Goal: Task Accomplishment & Management: Use online tool/utility

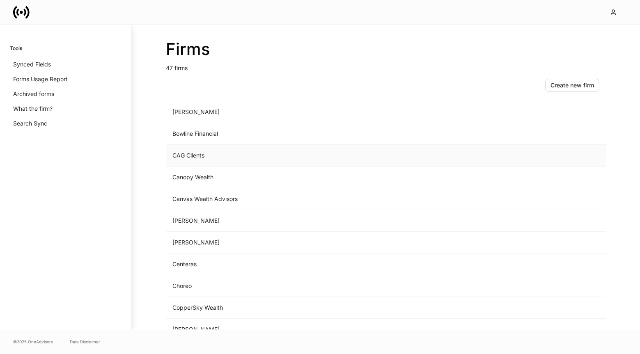
scroll to position [107, 0]
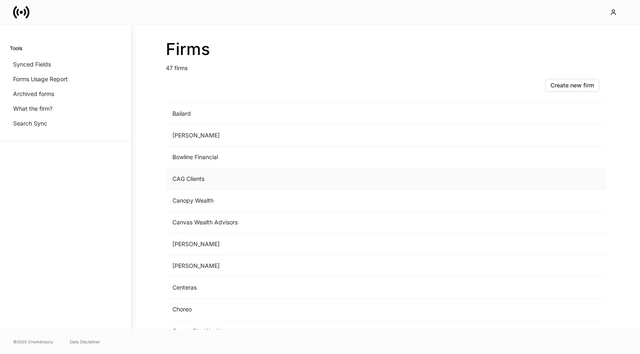
click at [212, 175] on td "CAG Clients" at bounding box center [318, 179] width 304 height 22
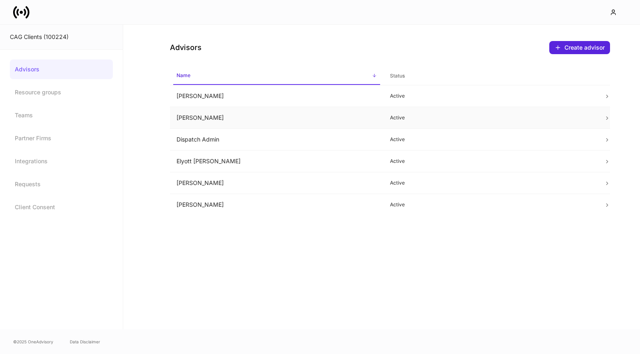
click at [226, 119] on td "[PERSON_NAME]" at bounding box center [277, 118] width 214 height 22
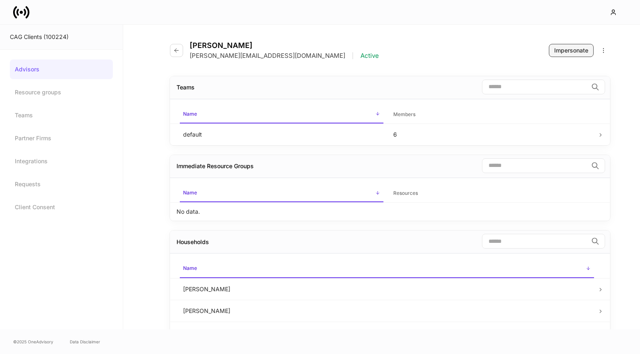
click at [582, 46] on div "Impersonate" at bounding box center [571, 50] width 34 height 8
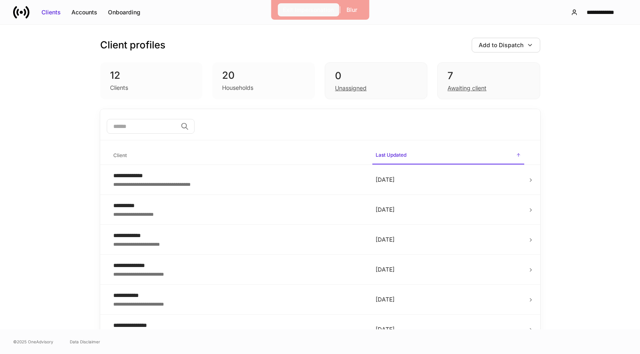
click at [299, 9] on div "Exit Impersonation" at bounding box center [308, 10] width 51 height 8
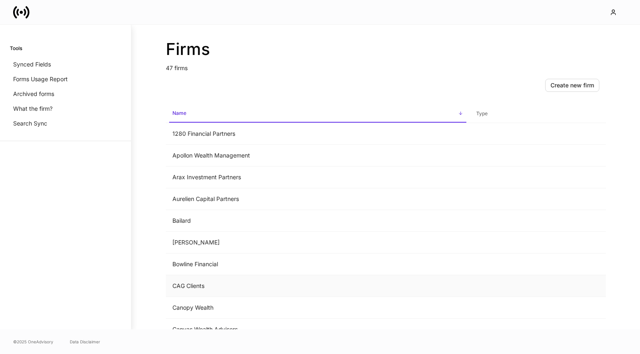
click at [201, 282] on td "CAG Clients" at bounding box center [318, 286] width 304 height 22
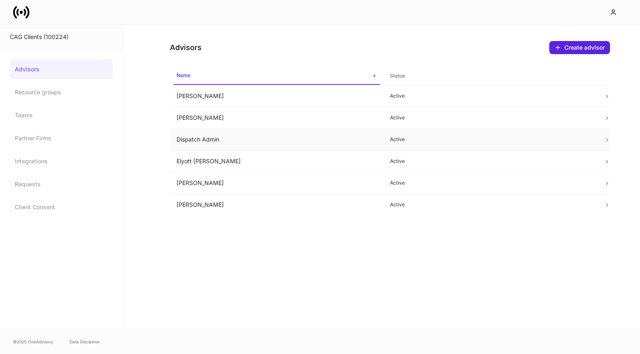
click at [279, 142] on td "Dispatch Admin" at bounding box center [277, 140] width 214 height 22
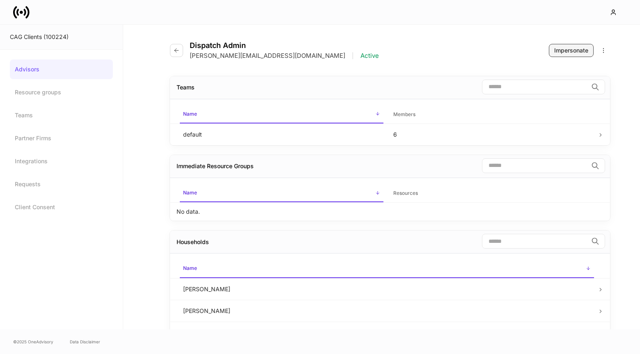
click at [549, 48] on button "Impersonate" at bounding box center [571, 50] width 45 height 13
